Goal: Find specific page/section: Find specific page/section

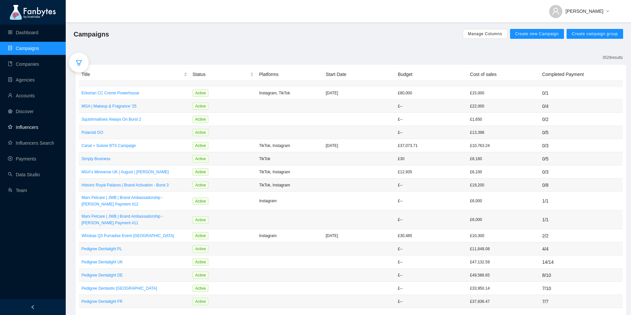
click at [38, 128] on link "Influencers" at bounding box center [23, 127] width 30 height 5
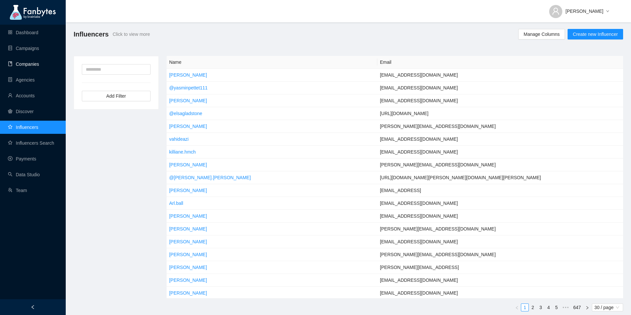
click at [26, 62] on link "Companies" at bounding box center [23, 63] width 31 height 5
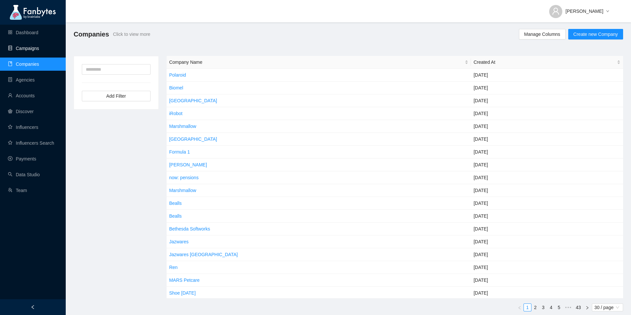
click at [27, 46] on link "Campaigns" at bounding box center [23, 48] width 31 height 5
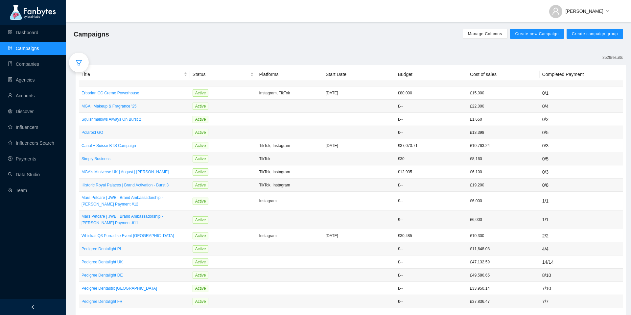
click at [83, 61] on div at bounding box center [79, 63] width 20 height 20
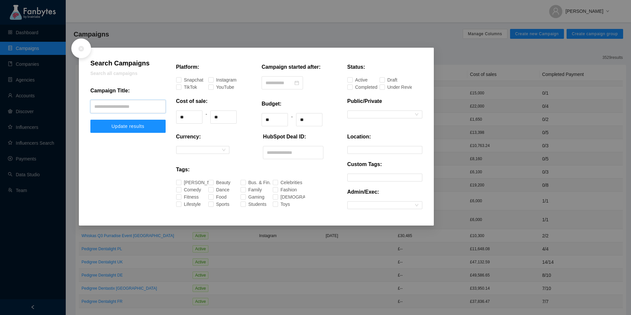
click at [119, 108] on input "text" at bounding box center [127, 106] width 75 height 13
type input "******"
click at [140, 127] on span "Update results" at bounding box center [127, 126] width 33 height 5
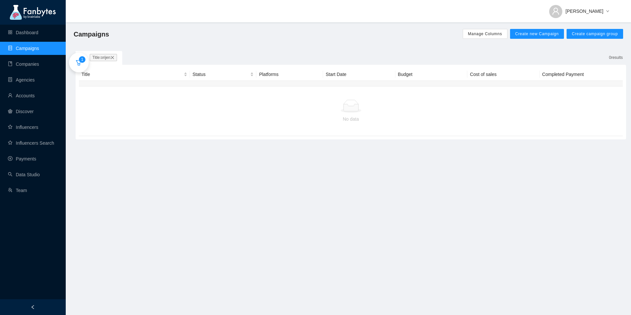
click at [113, 56] on icon "close" at bounding box center [112, 58] width 4 height 4
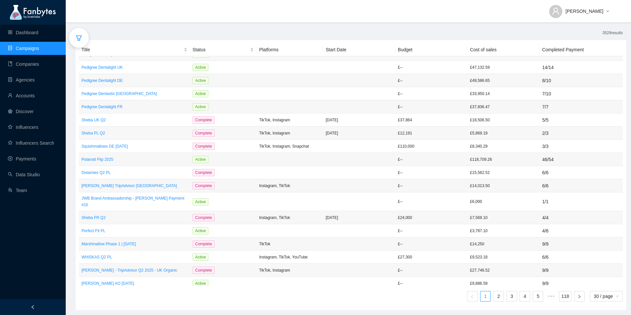
scroll to position [182, 0]
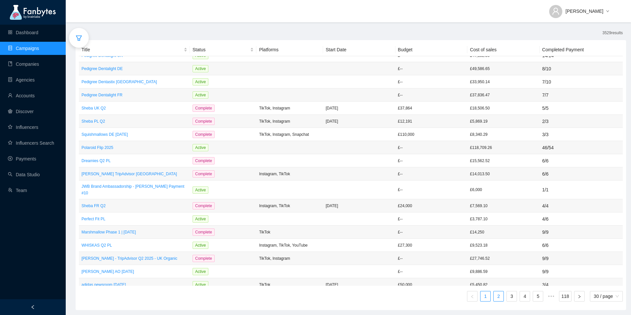
click at [495, 297] on link "2" at bounding box center [499, 296] width 10 height 10
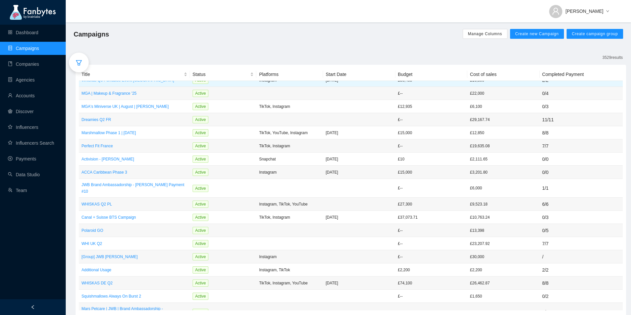
scroll to position [25, 0]
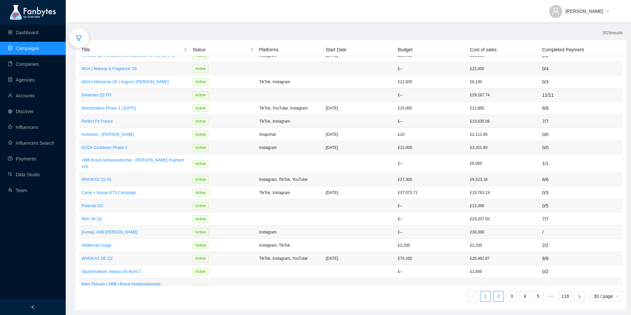
click at [496, 292] on link "2" at bounding box center [499, 296] width 10 height 10
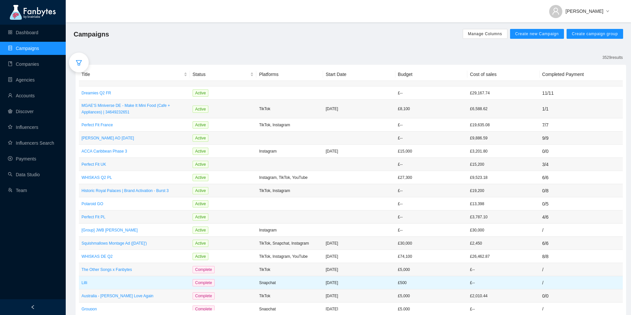
scroll to position [25, 0]
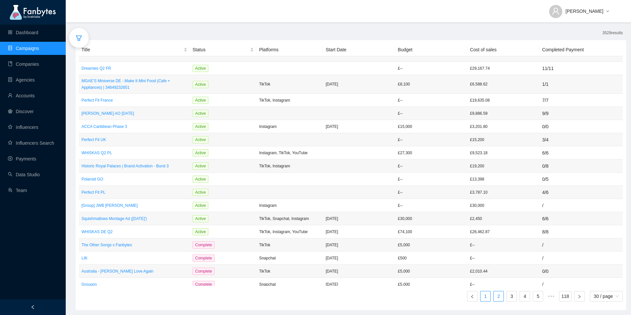
click at [483, 300] on link "1" at bounding box center [486, 296] width 10 height 10
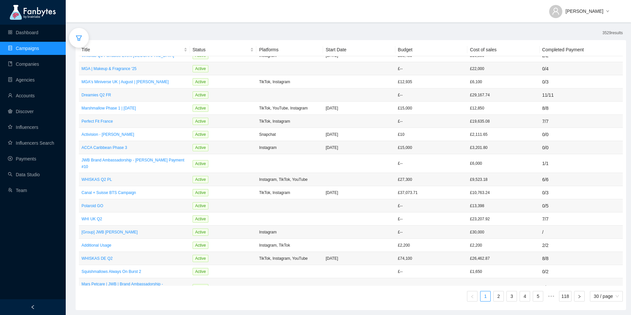
scroll to position [177, 0]
